Goal: Check status: Check status

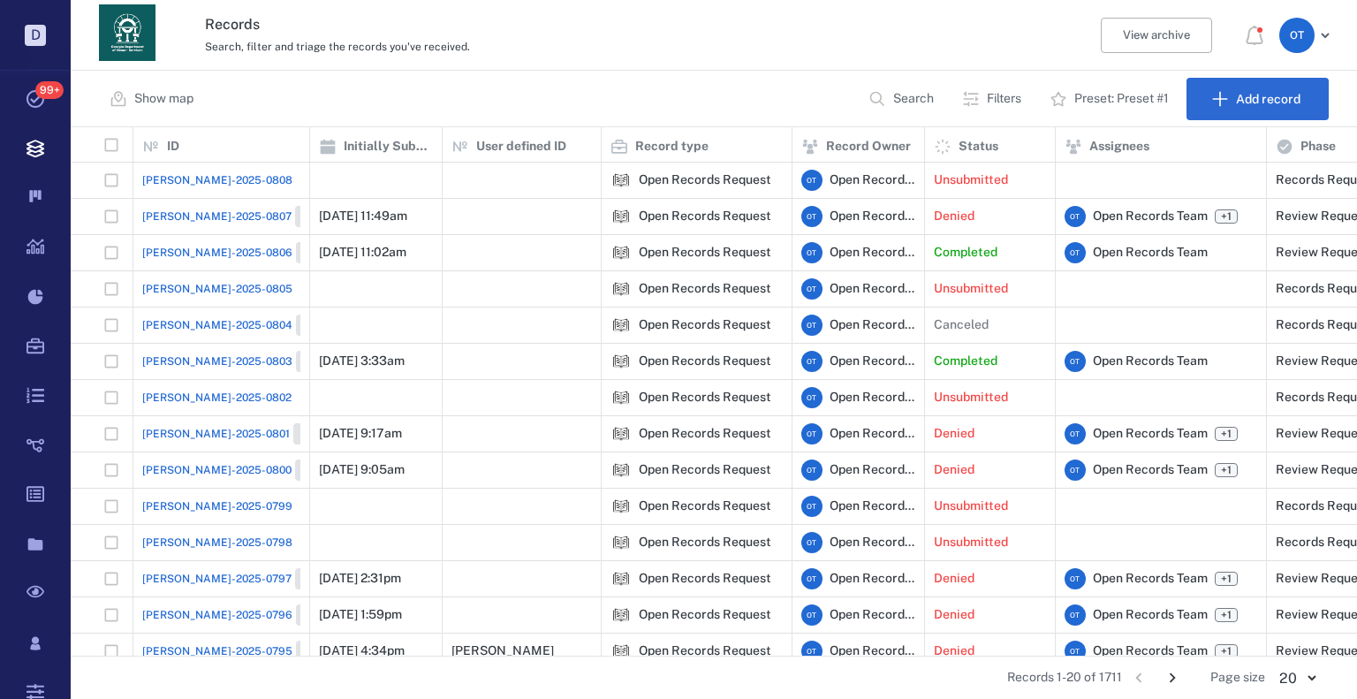
click at [449, 93] on p "Search" at bounding box center [913, 99] width 41 height 18
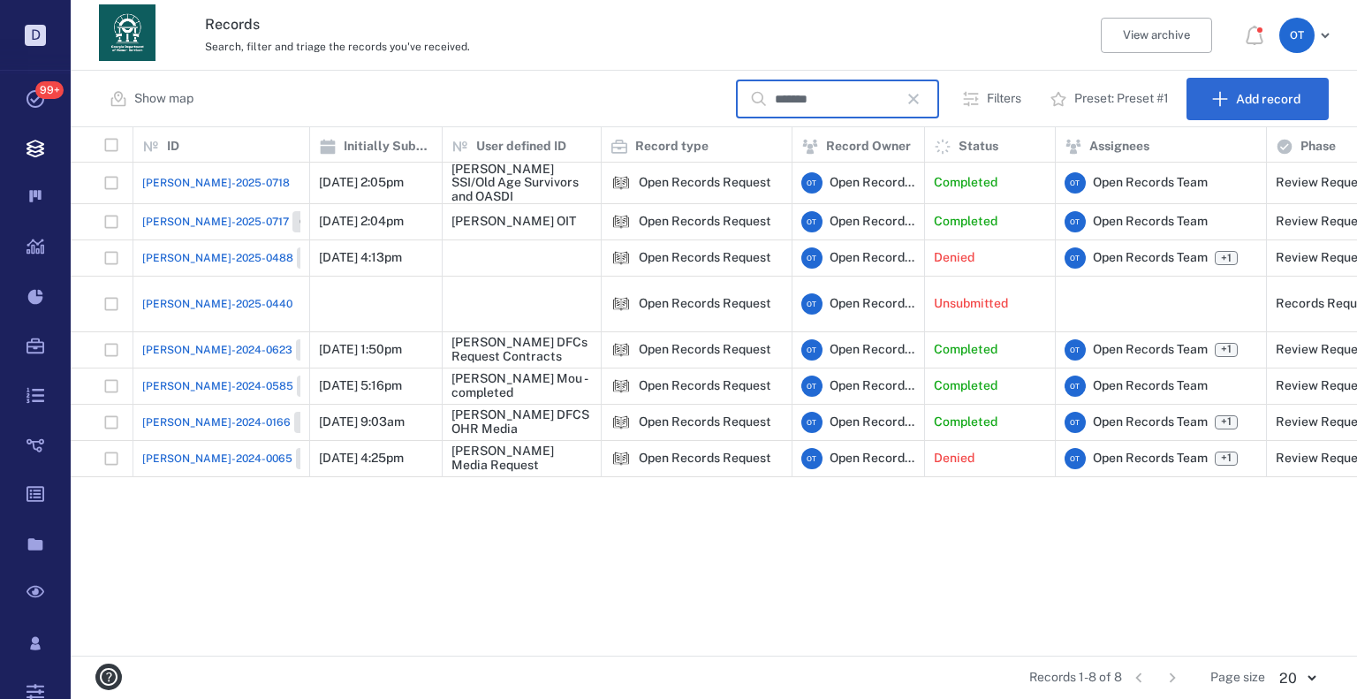
type input "*******"
click at [214, 176] on span "[PERSON_NAME]-2025-0718" at bounding box center [216, 183] width 148 height 16
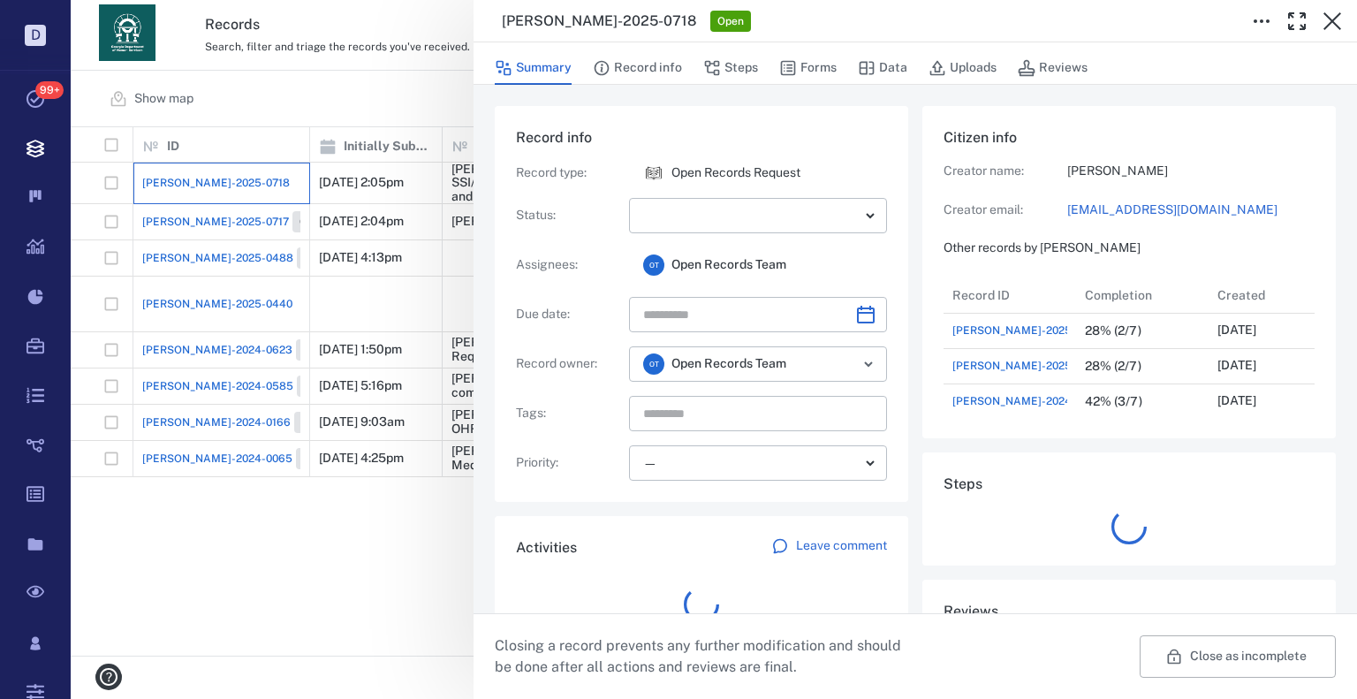
scroll to position [247, 338]
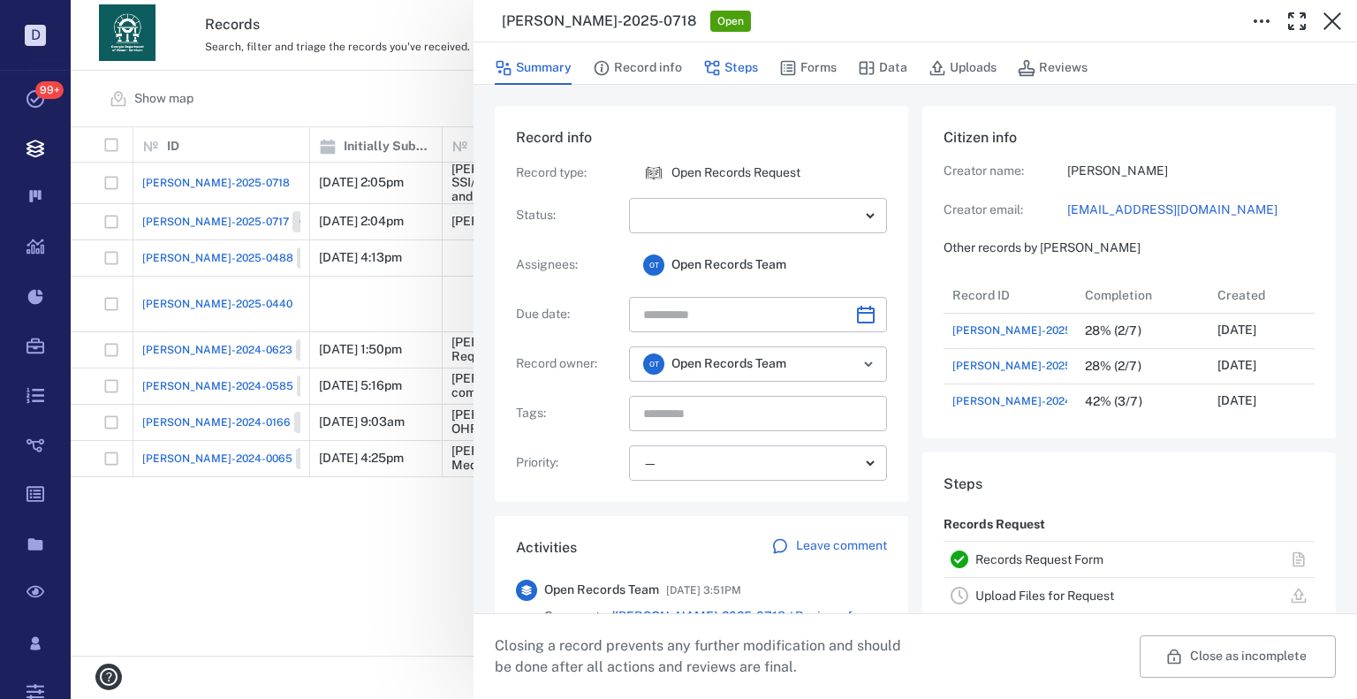
click at [449, 67] on icon "button" at bounding box center [712, 68] width 18 height 18
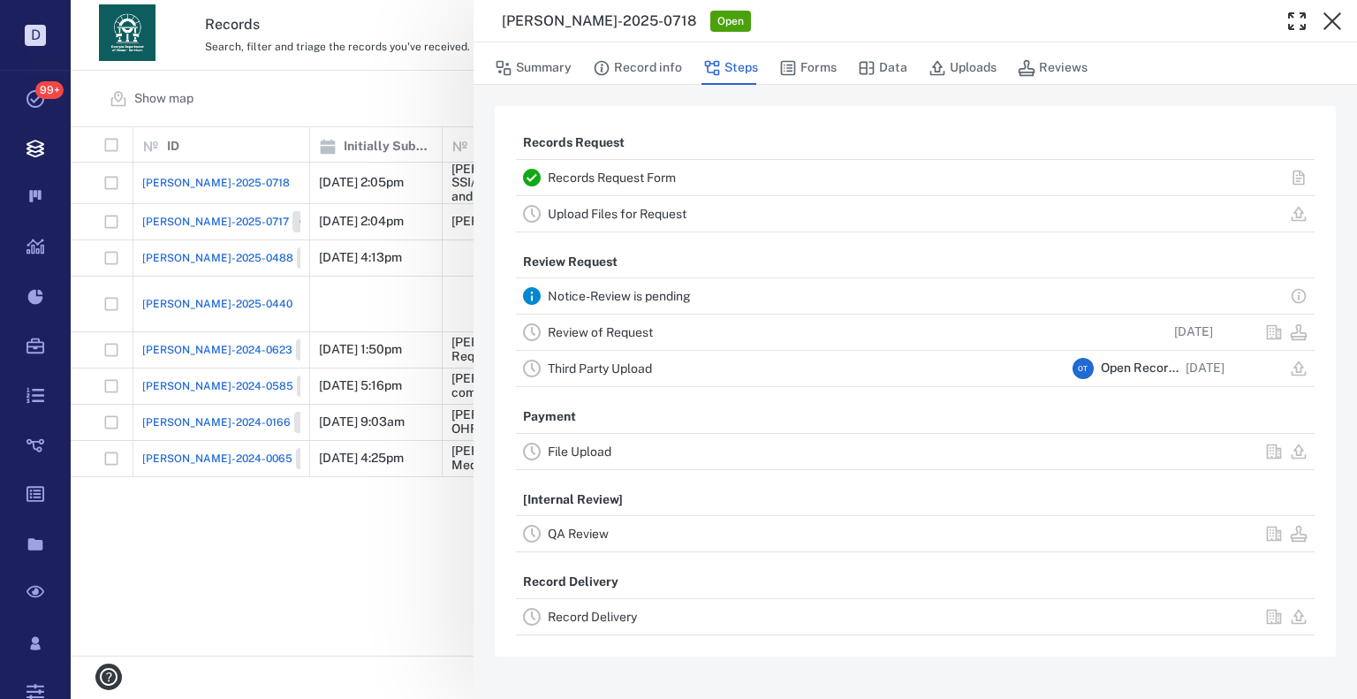
drag, startPoint x: 624, startPoint y: 598, endPoint x: 616, endPoint y: 607, distance: 11.9
click at [449, 600] on div "Record Delivery" at bounding box center [915, 616] width 799 height 35
click at [449, 611] on link "Record Delivery" at bounding box center [592, 617] width 89 height 14
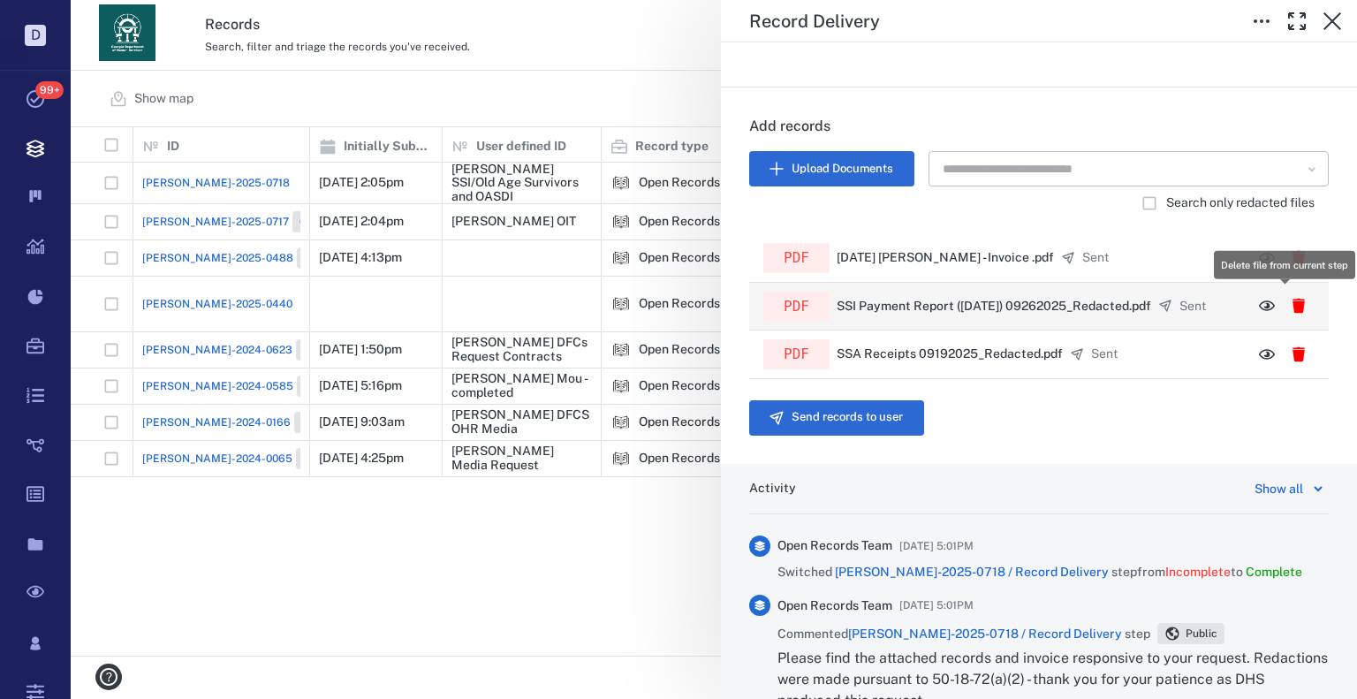
scroll to position [515, 1274]
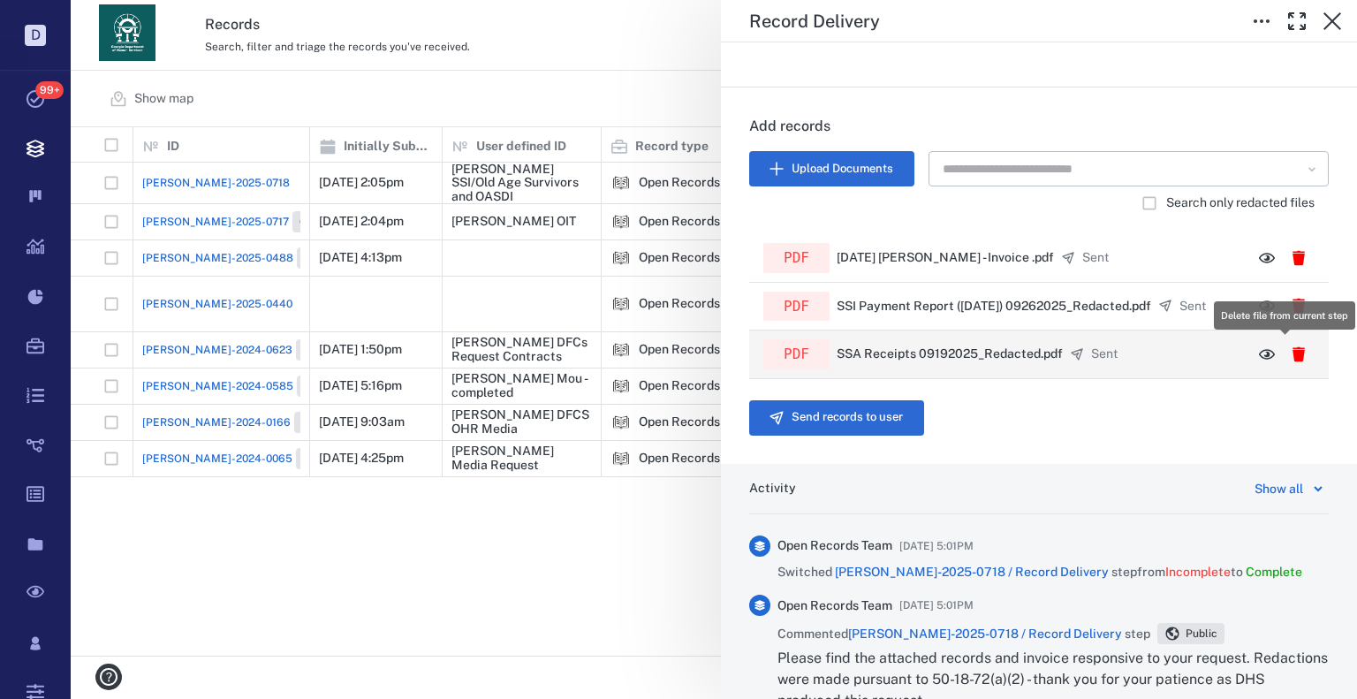
click at [449, 356] on icon "button" at bounding box center [1299, 355] width 18 height 18
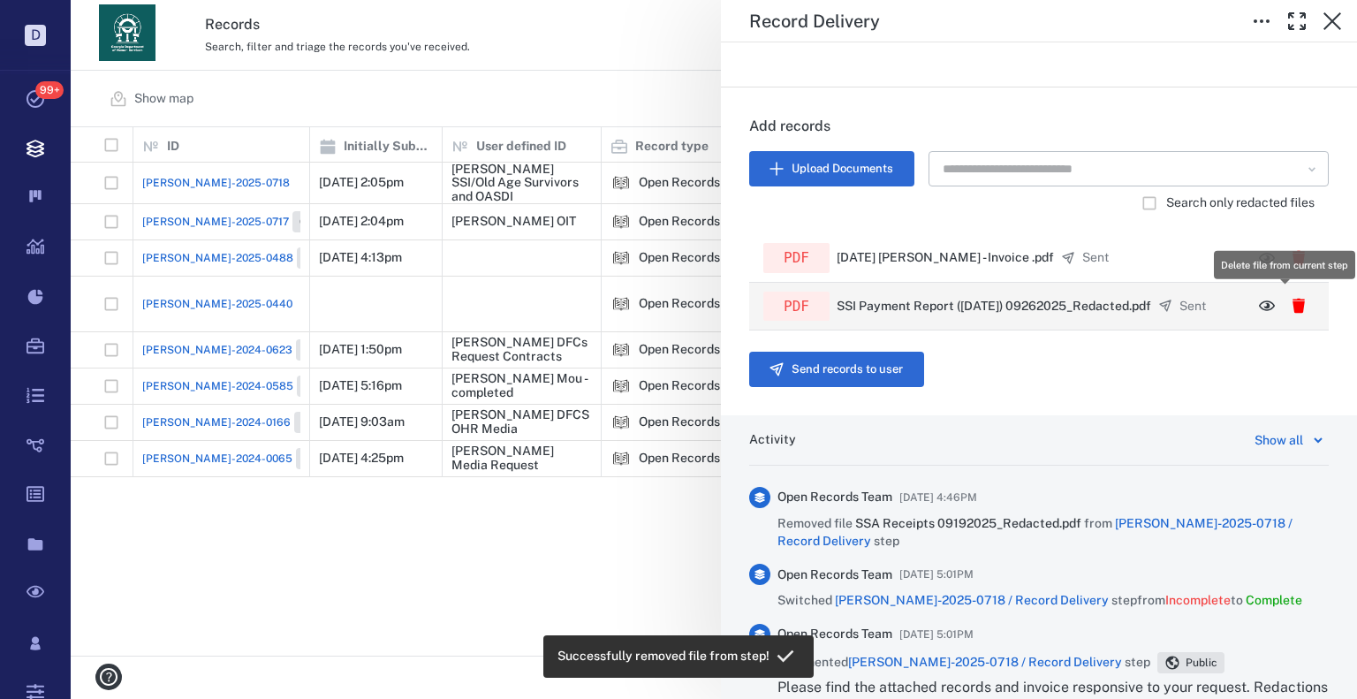
click at [449, 312] on icon "button" at bounding box center [1299, 306] width 18 height 18
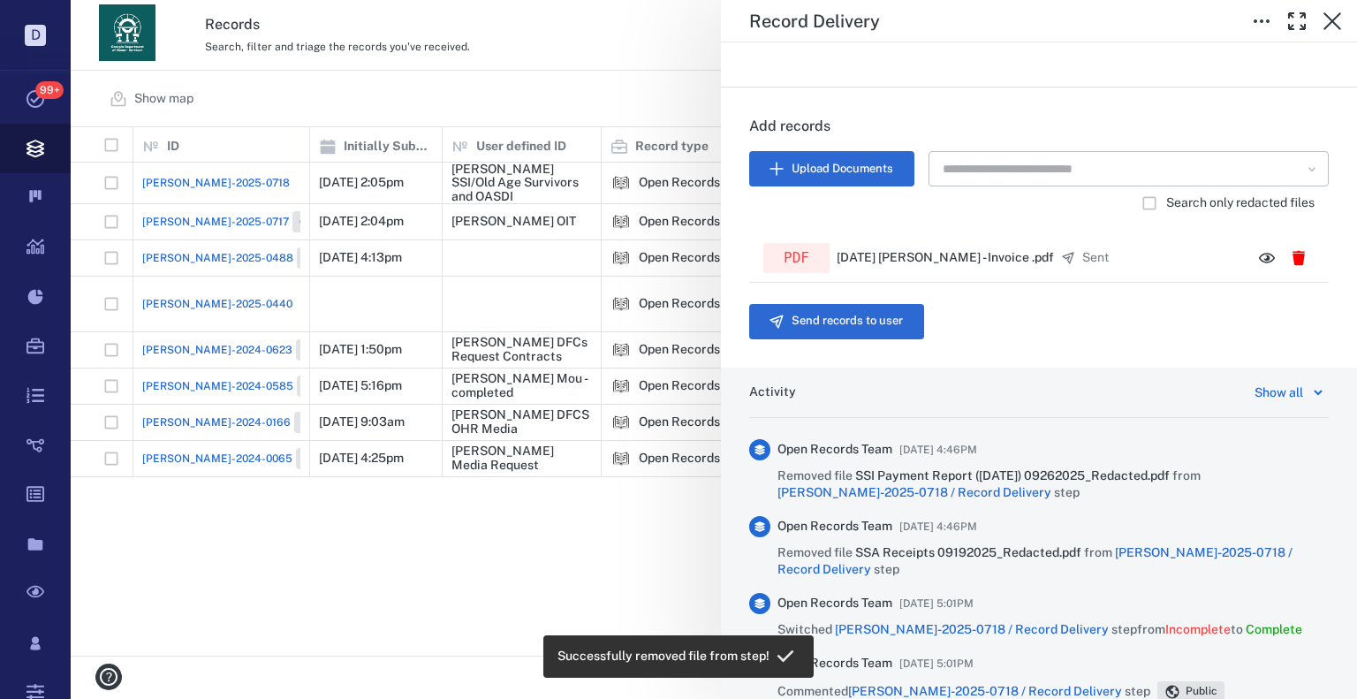
drag, startPoint x: 573, startPoint y: 100, endPoint x: 36, endPoint y: 172, distance: 541.3
click at [449, 100] on div "Record Delivery Status Incomplete Type Record delivery Assignee ​ Due date ​ Re…" at bounding box center [714, 349] width 1287 height 699
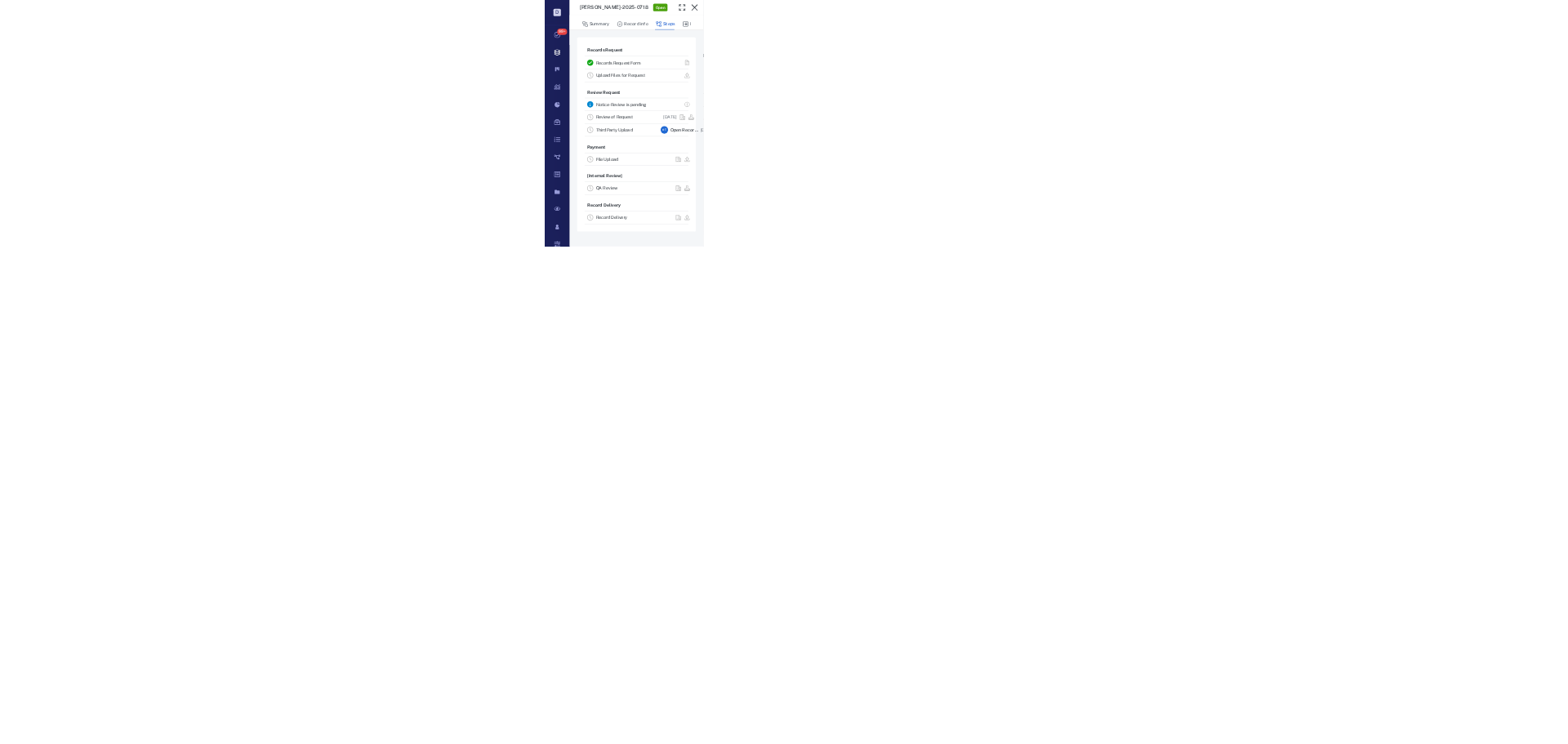
scroll to position [574, 1491]
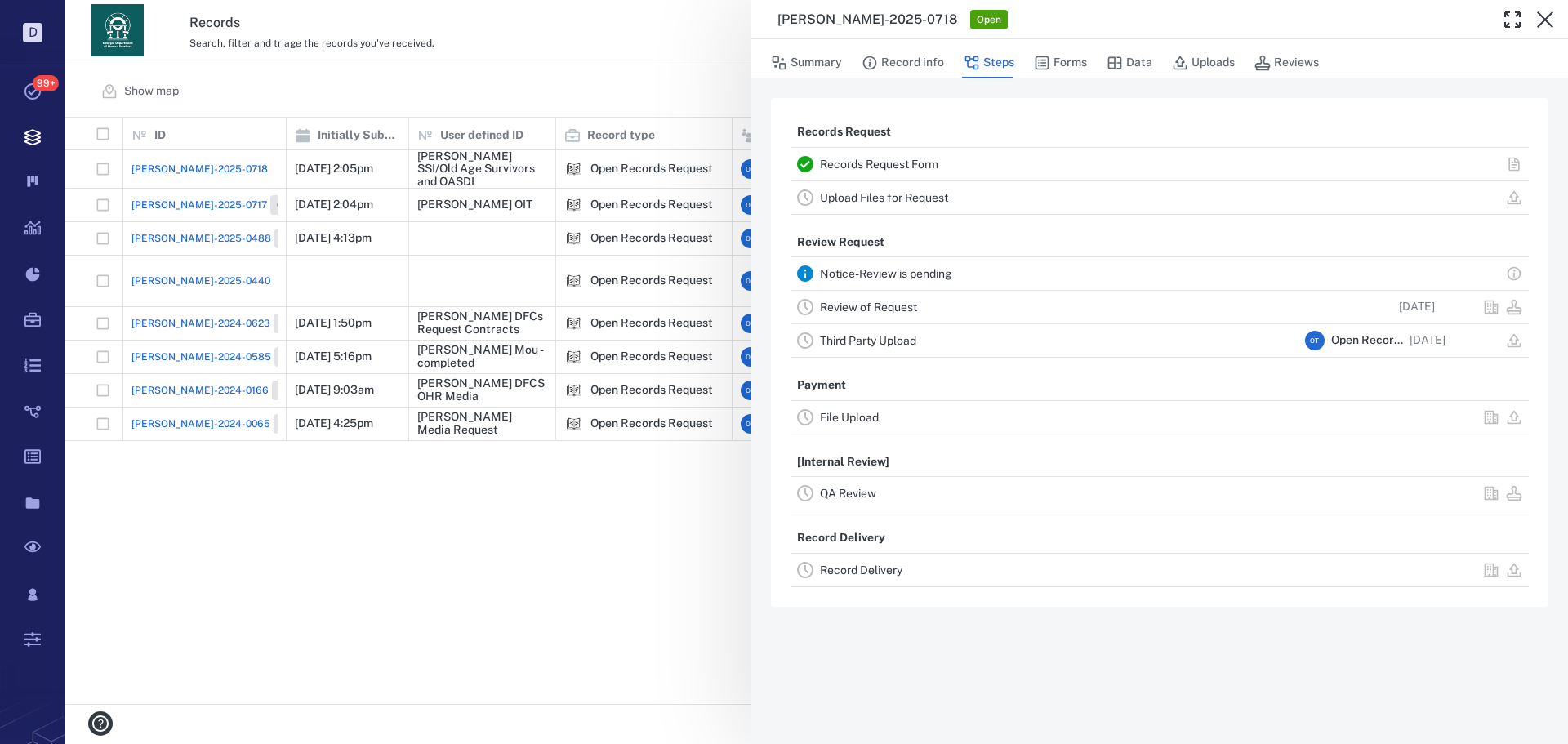
click at [415, 76] on div "[PERSON_NAME]-2025-0718 Open Summary Record info Steps Forms Data Uploads Revie…" at bounding box center [817, 372] width 1502 height 744
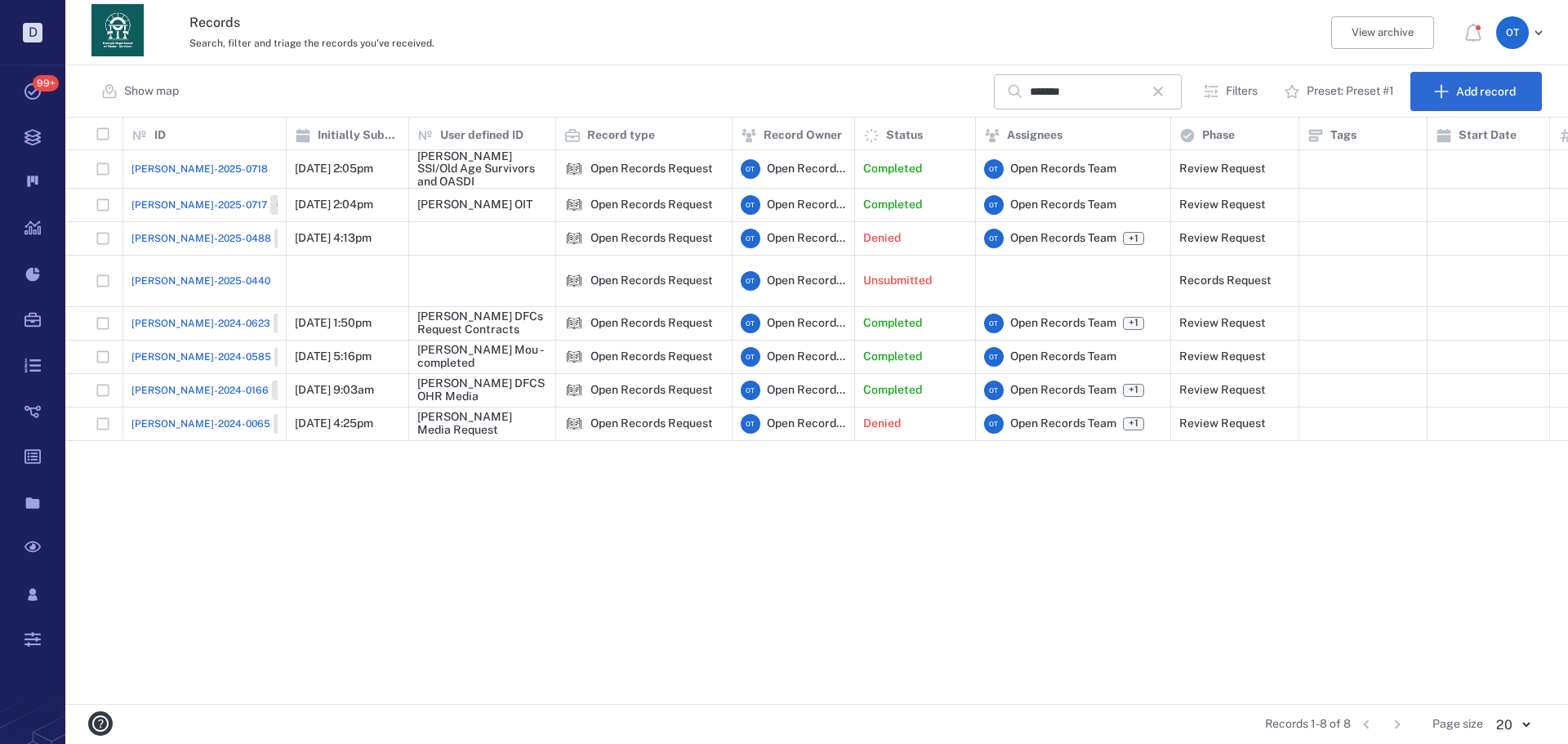
click at [197, 172] on span "[PERSON_NAME]-2025-0718" at bounding box center [200, 169] width 137 height 15
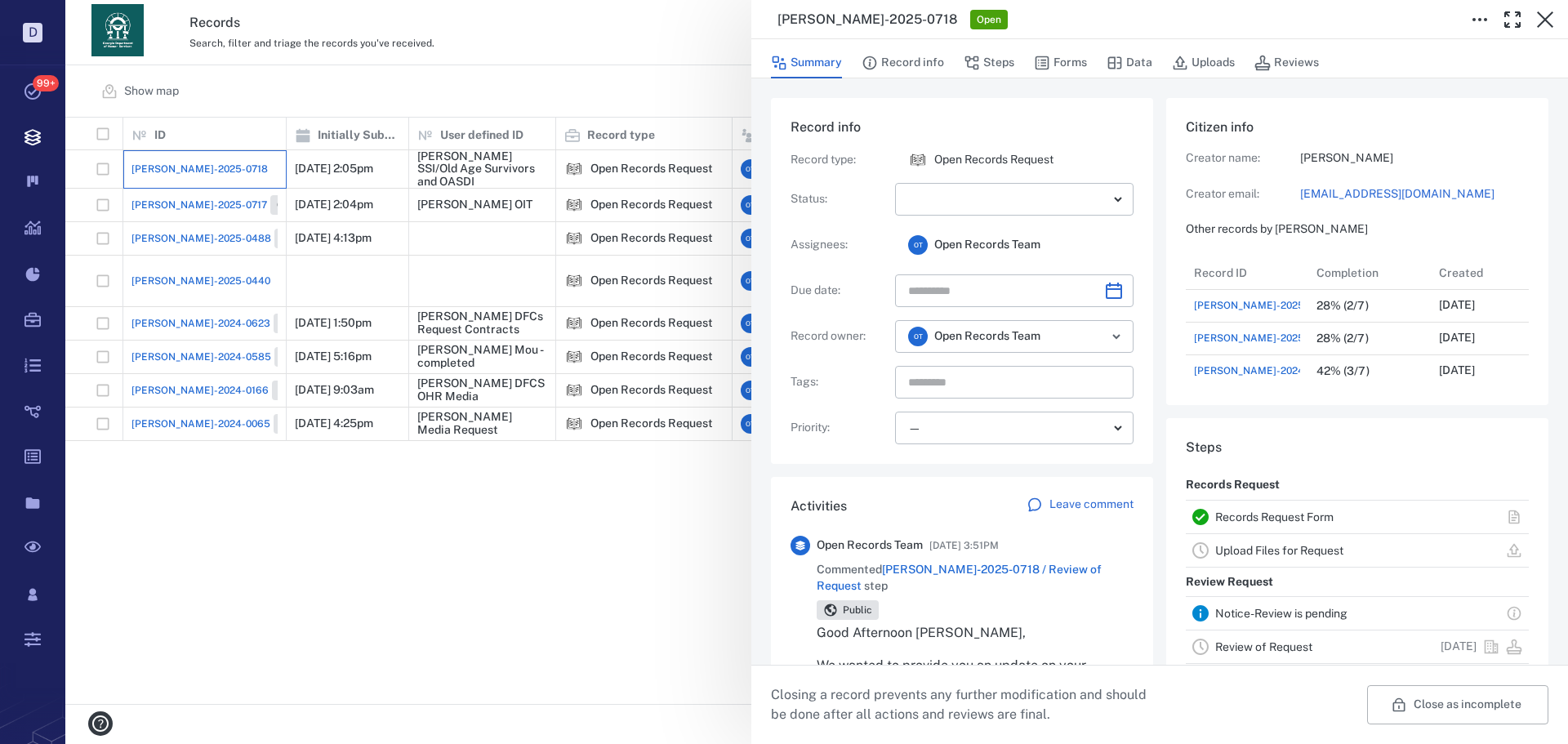
scroll to position [228, 312]
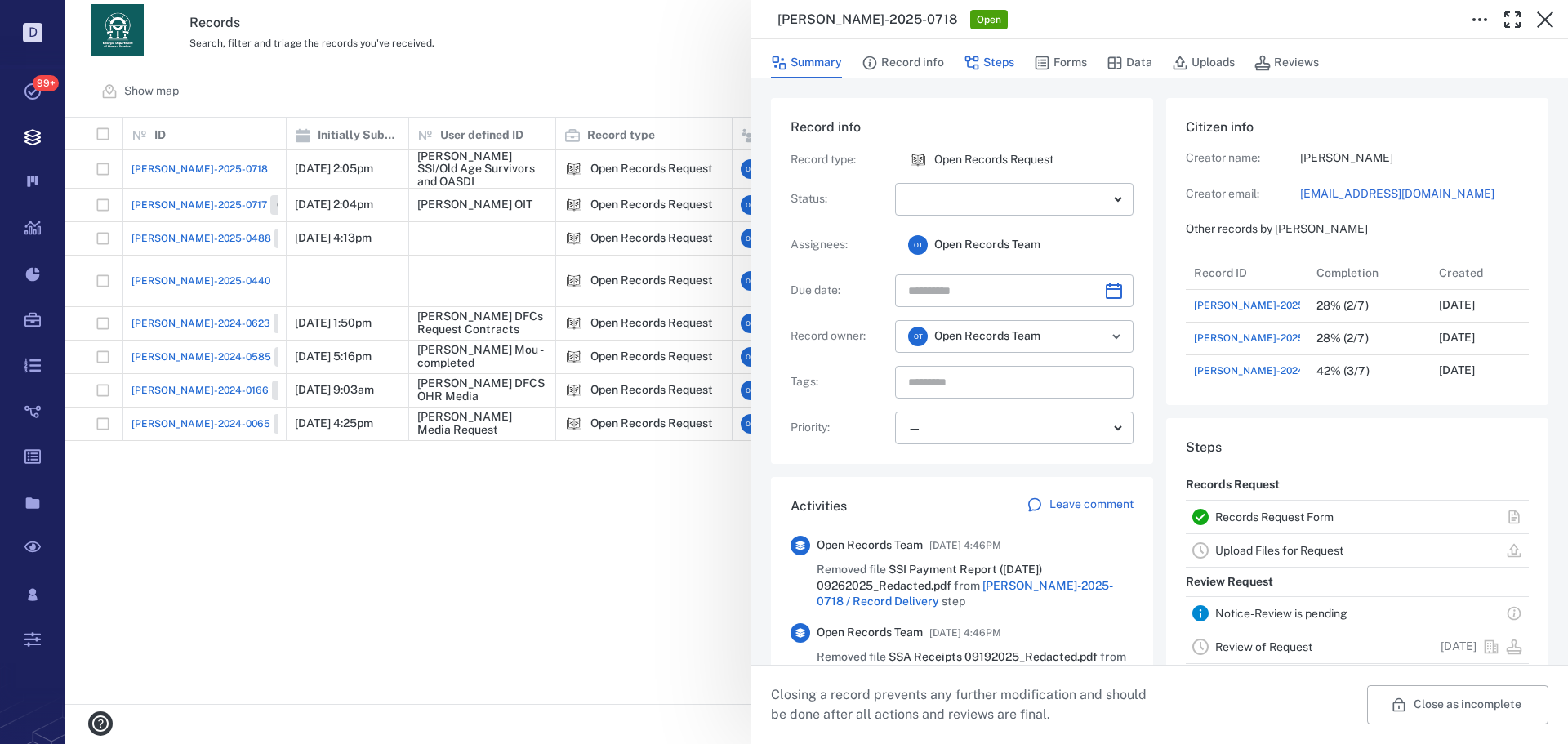
click at [415, 63] on button "Steps" at bounding box center [989, 63] width 51 height 31
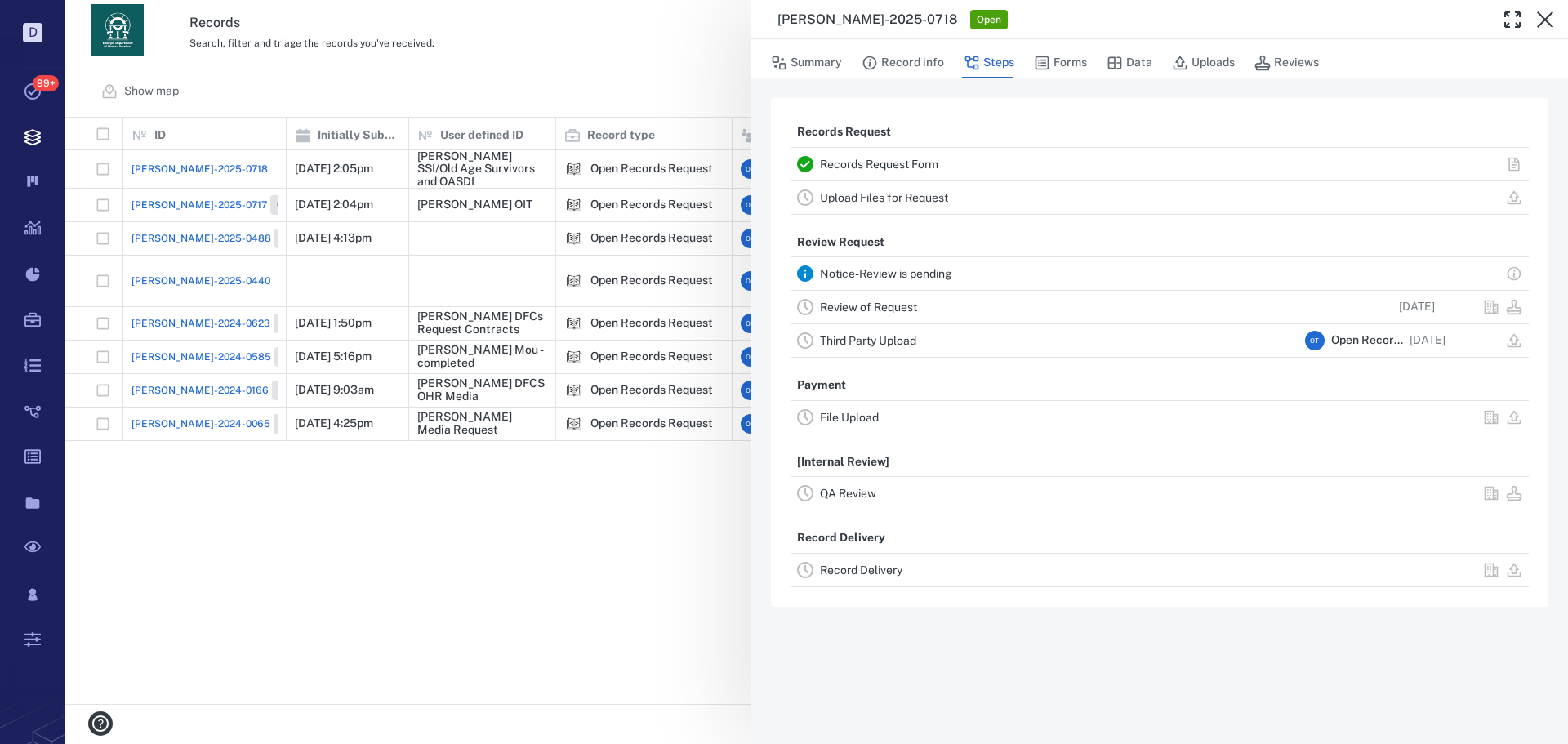
click at [415, 570] on link "Record Delivery" at bounding box center [860, 570] width 82 height 13
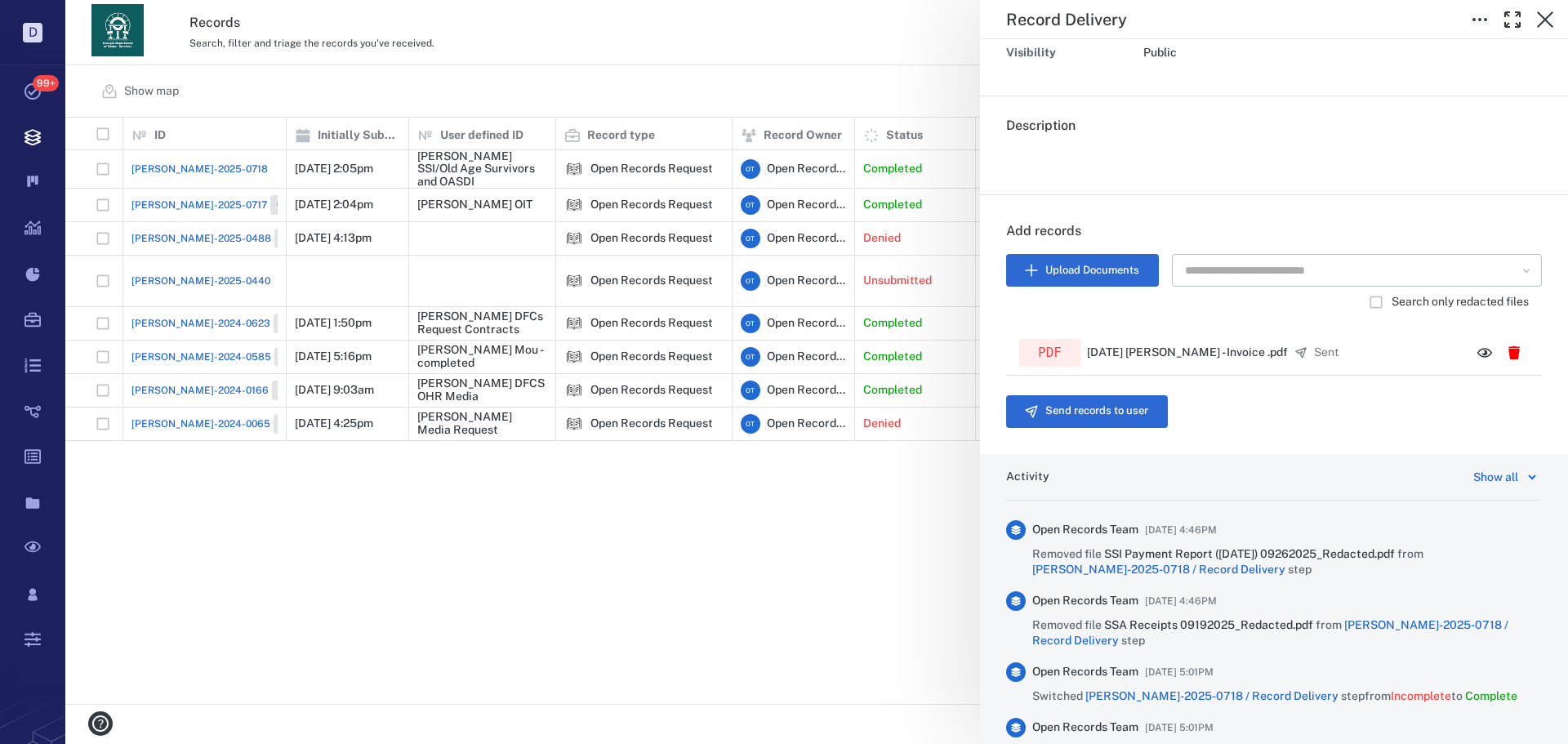
scroll to position [245, 0]
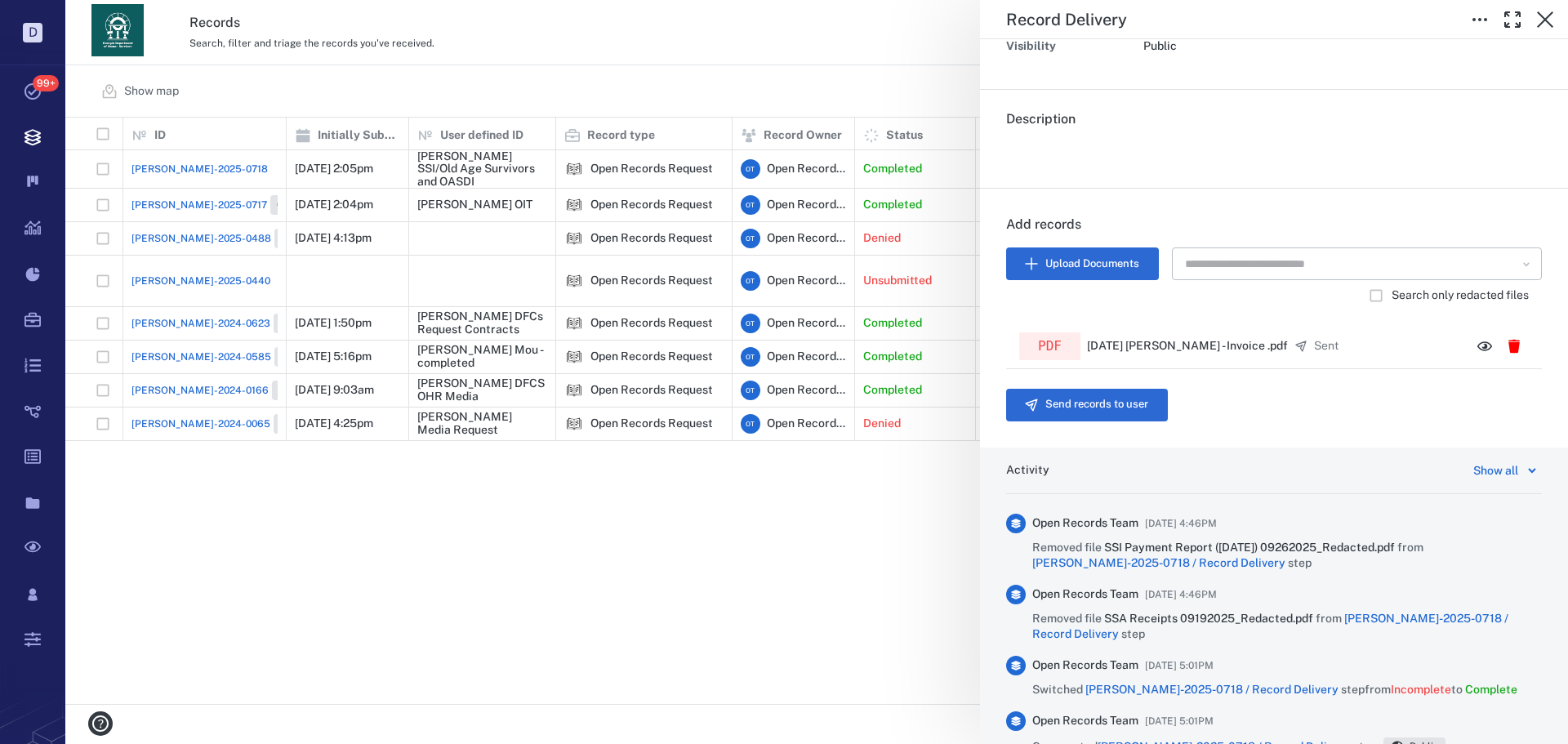
click at [415, 80] on div "Record Delivery Status Incomplete Type Record delivery Assignee ​ Due date ​ Re…" at bounding box center [817, 372] width 1502 height 744
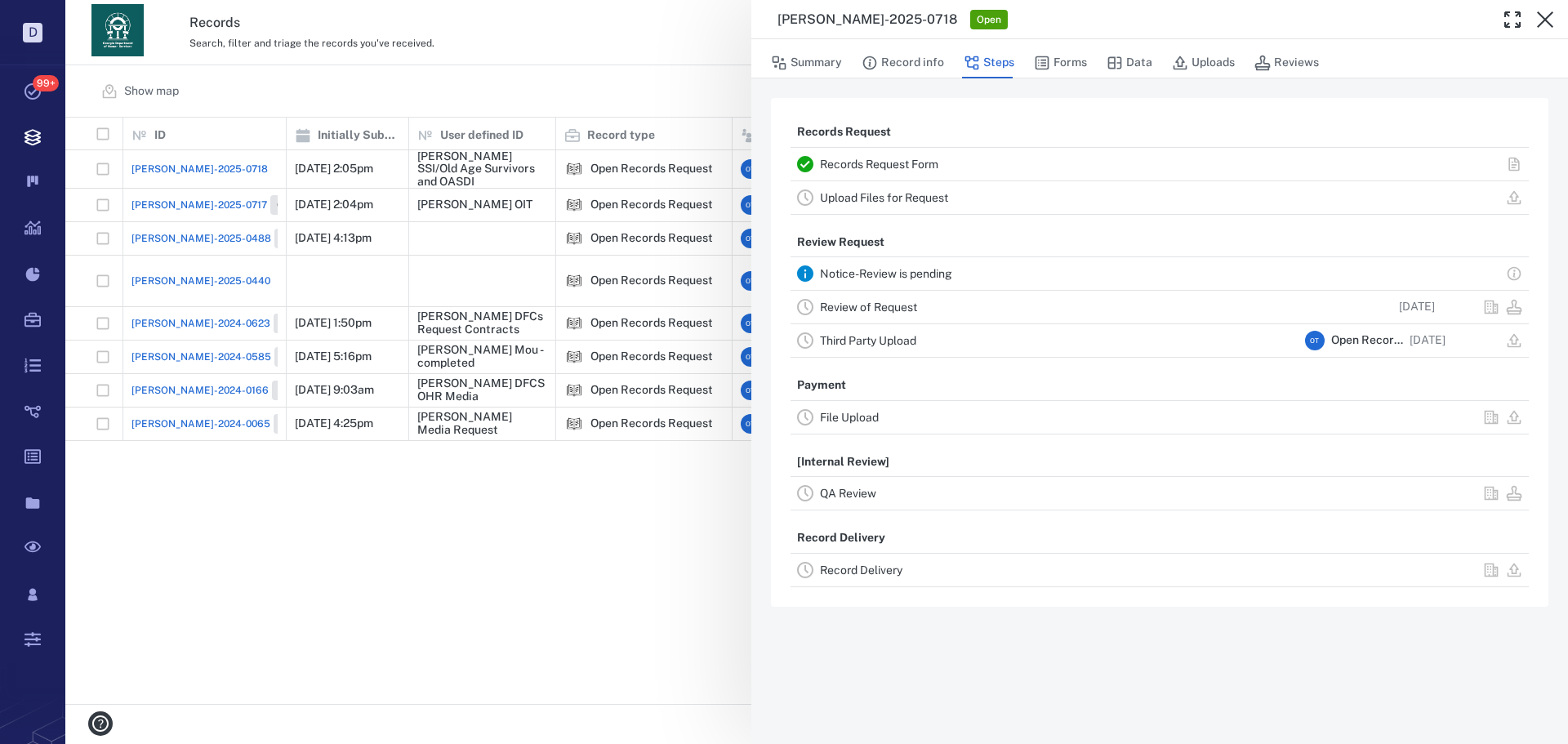
click at [415, 92] on div "[PERSON_NAME]-2025-0718 Open Summary Record info Steps Forms Data Uploads Revie…" at bounding box center [817, 372] width 1502 height 744
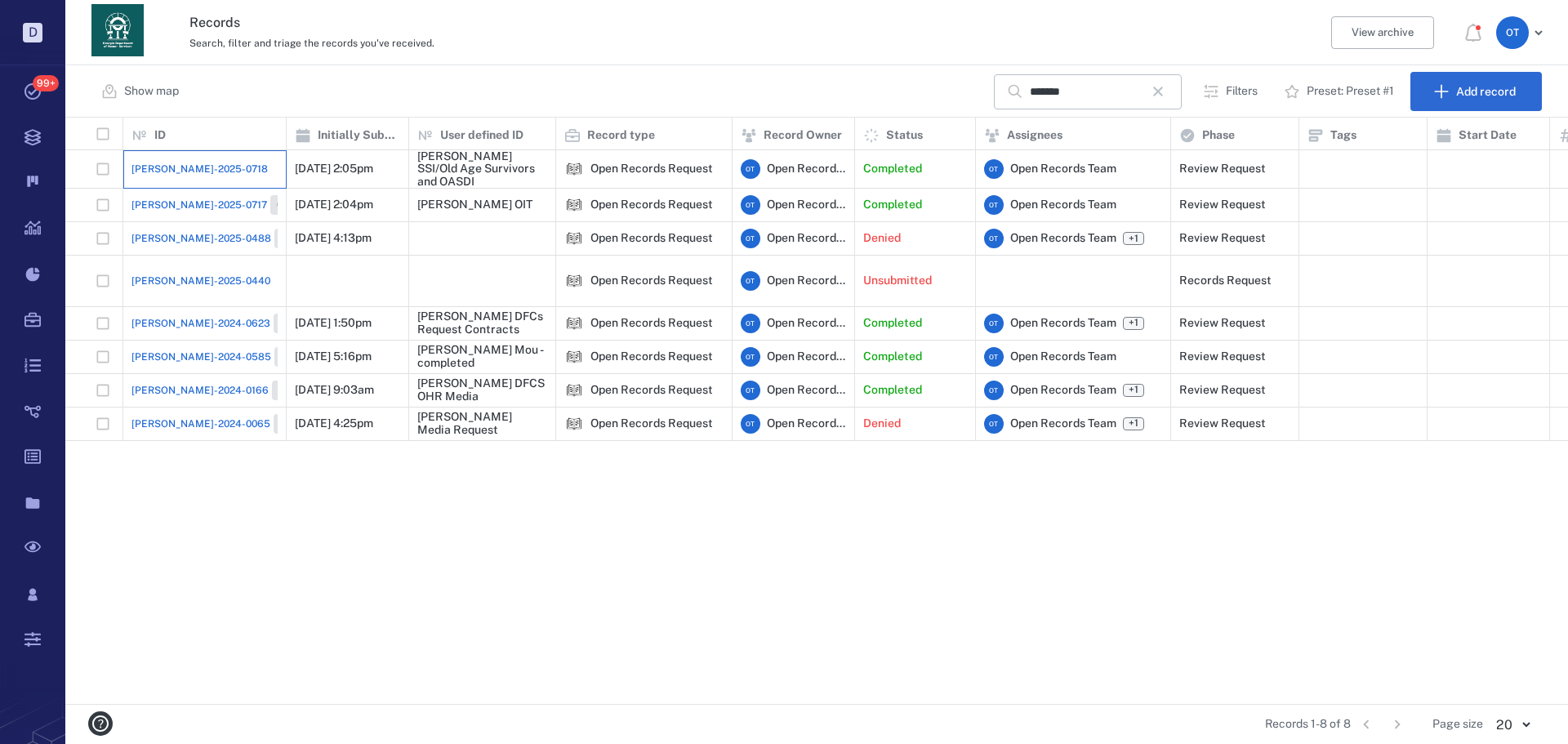
click at [208, 165] on div "[PERSON_NAME]-2025-0718" at bounding box center [204, 168] width 146 height 32
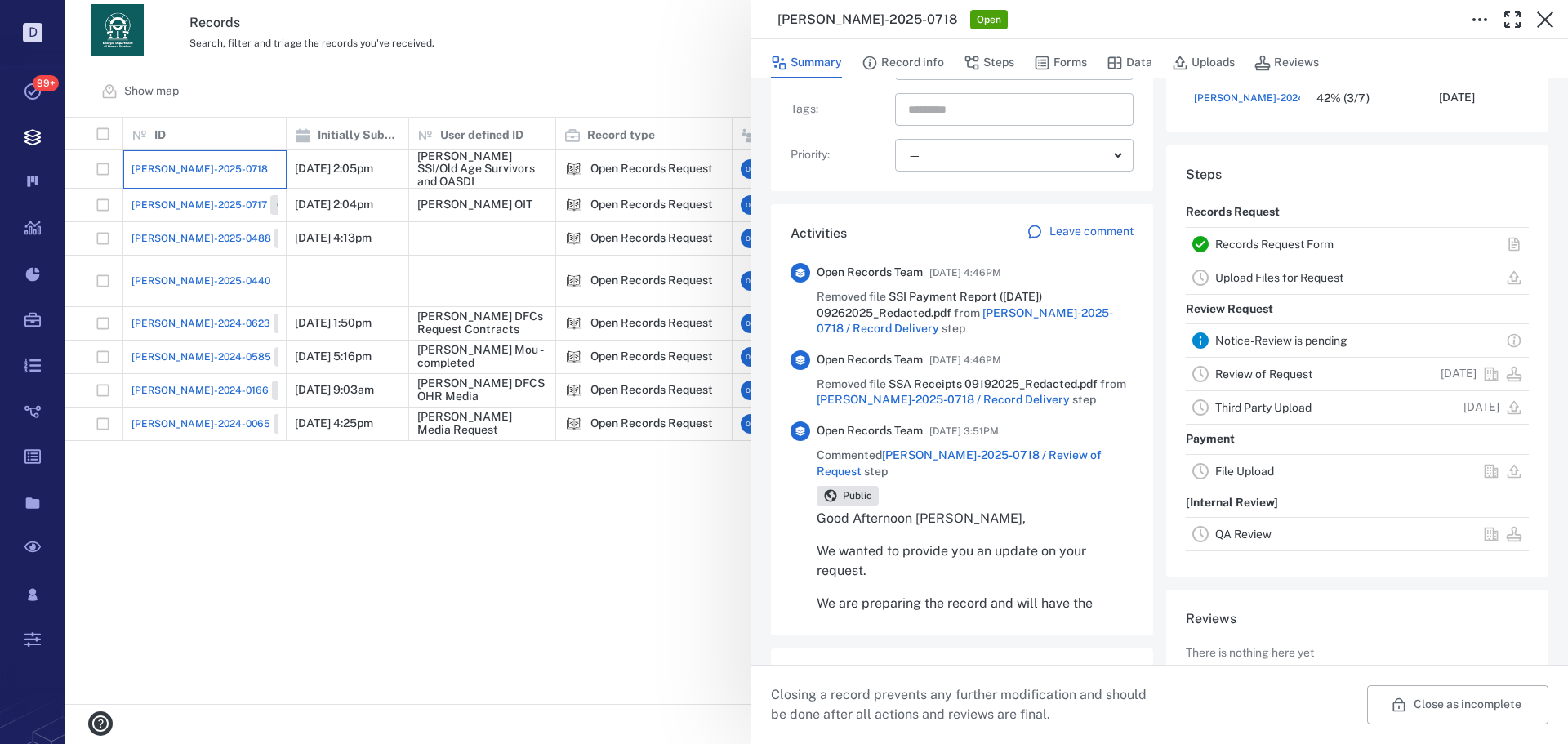
scroll to position [164, 0]
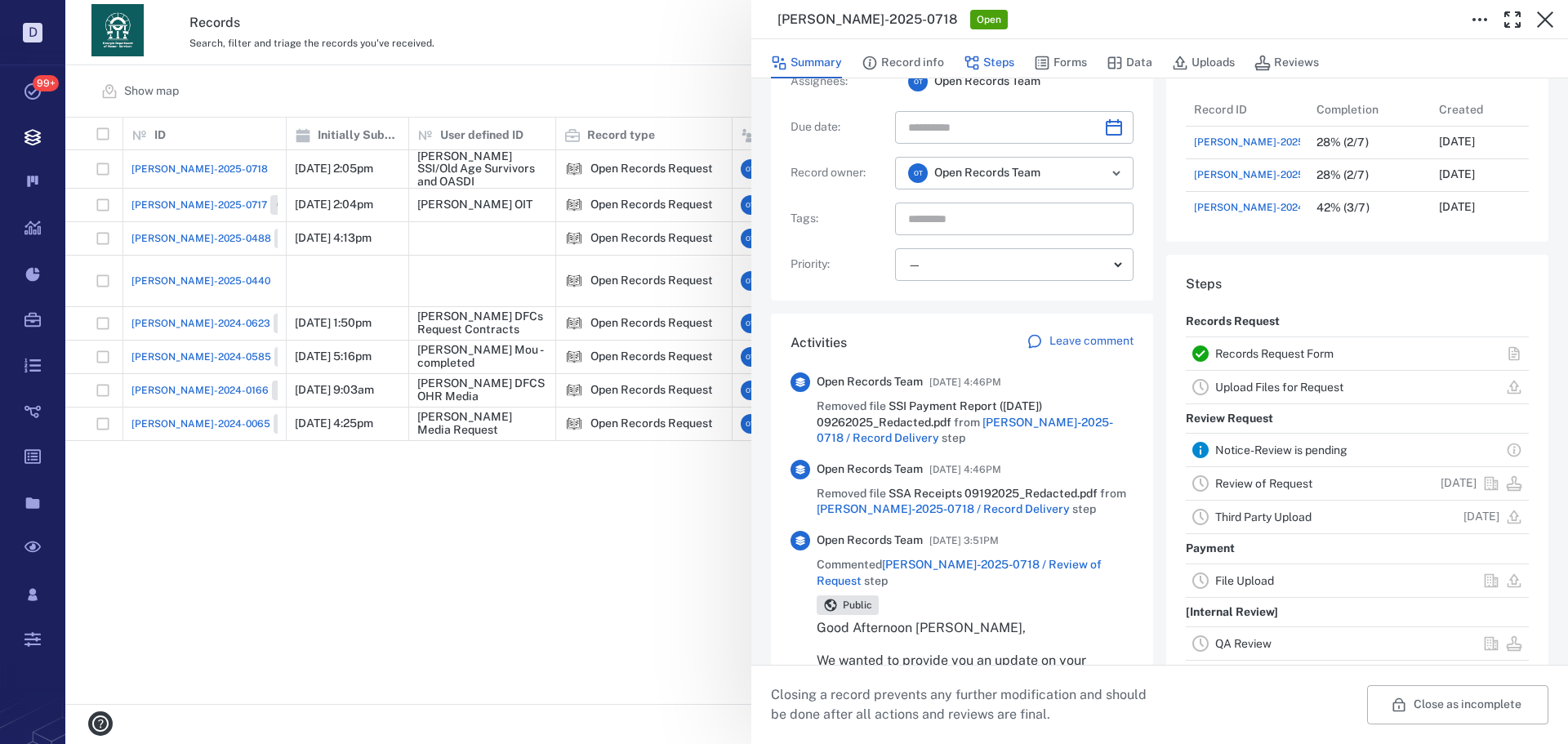
click at [415, 72] on button "Steps" at bounding box center [989, 63] width 51 height 31
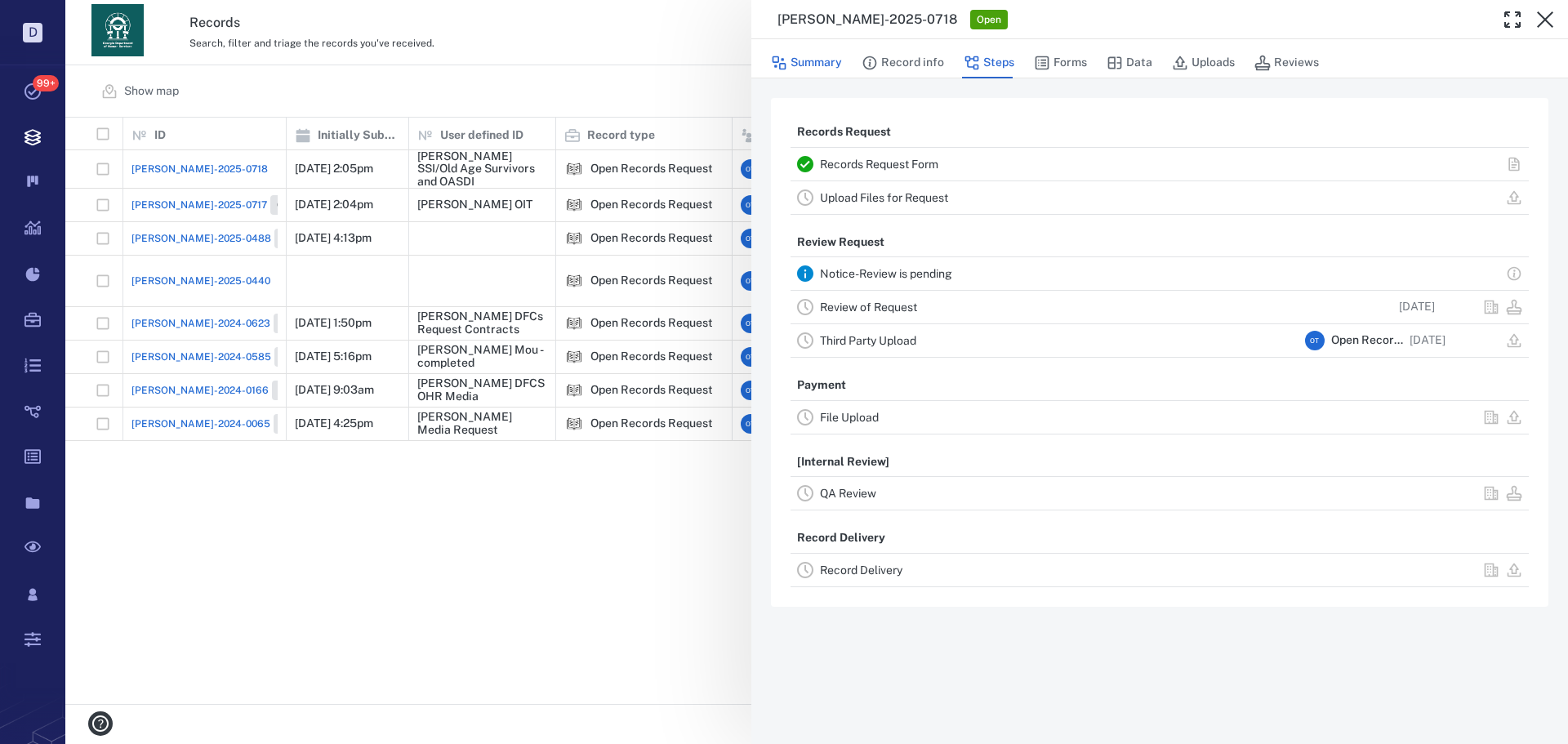
click at [415, 72] on button "Summary" at bounding box center [806, 63] width 71 height 31
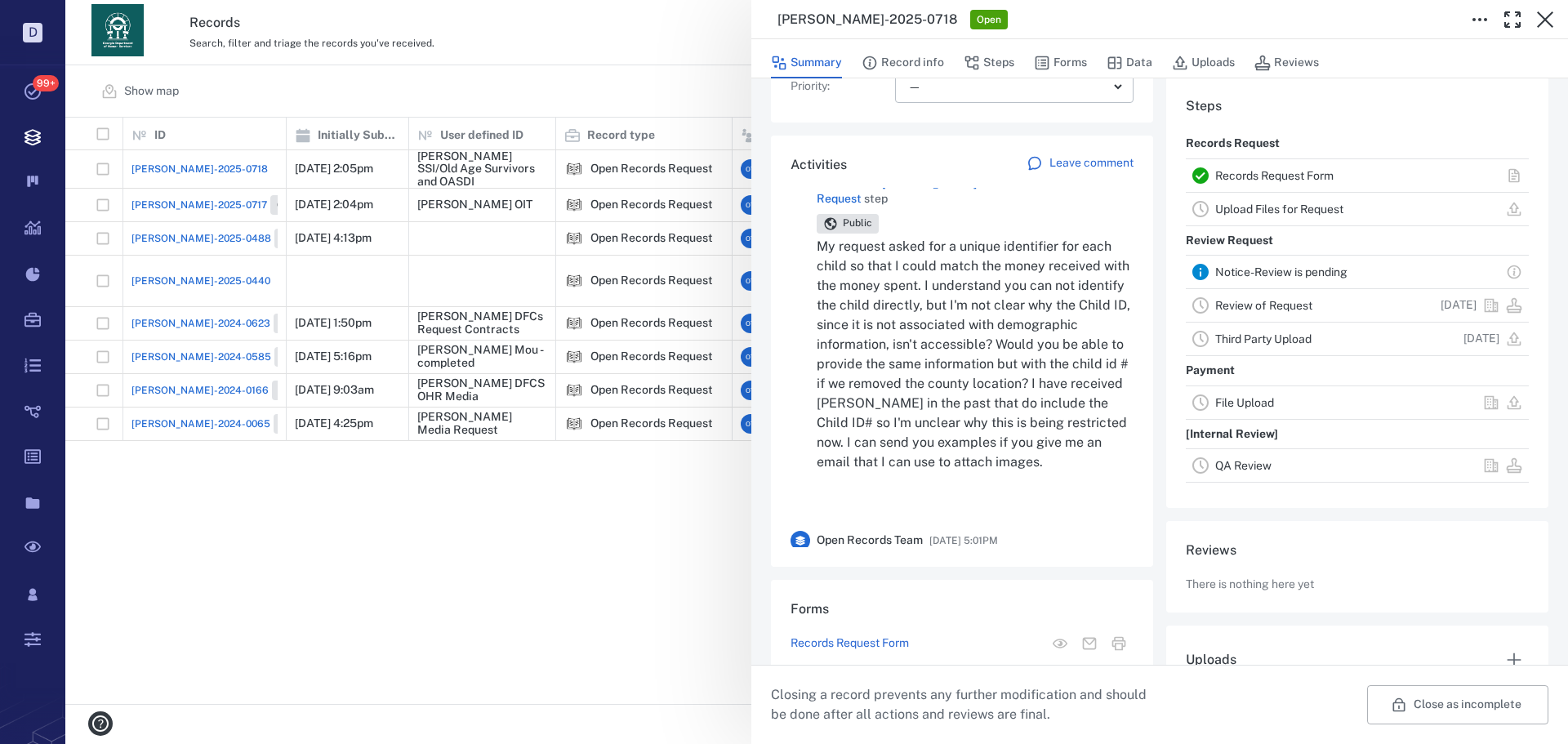
scroll to position [898, 0]
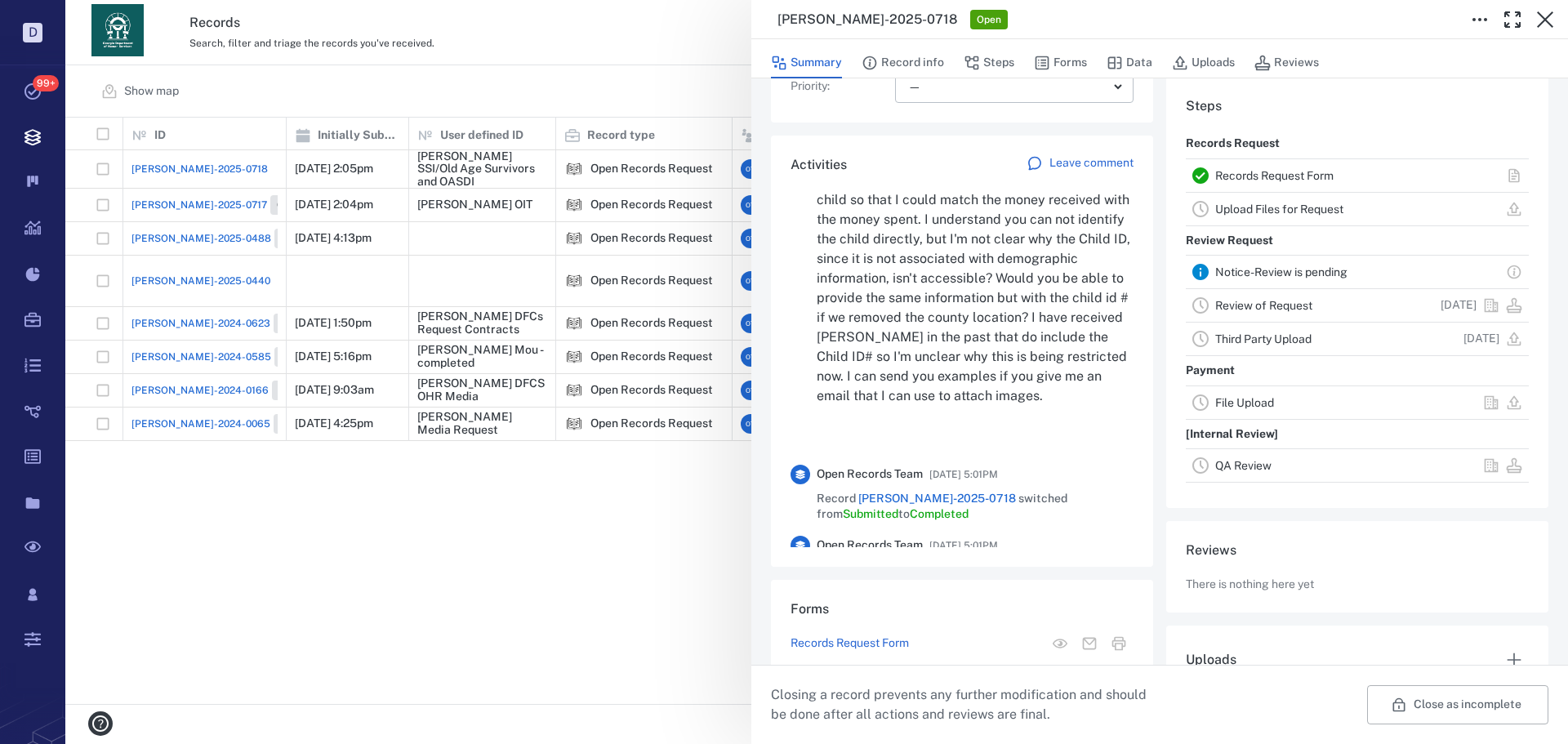
click at [415, 102] on div "[PERSON_NAME]-2025-0718 Open Summary Record info Steps Forms Data Uploads Revie…" at bounding box center [817, 372] width 1502 height 744
